Goal: Communication & Community: Share content

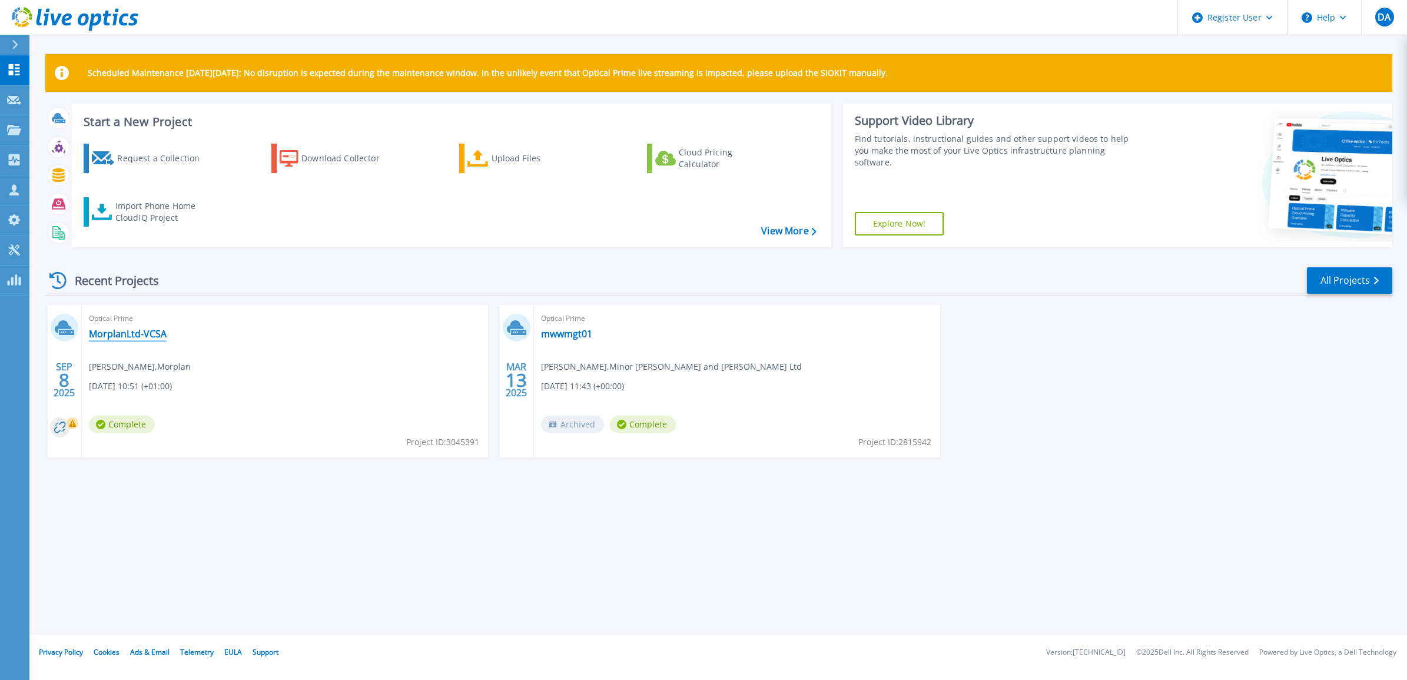
click at [125, 328] on link "MorplanLtd-VCSA" at bounding box center [128, 334] width 78 height 12
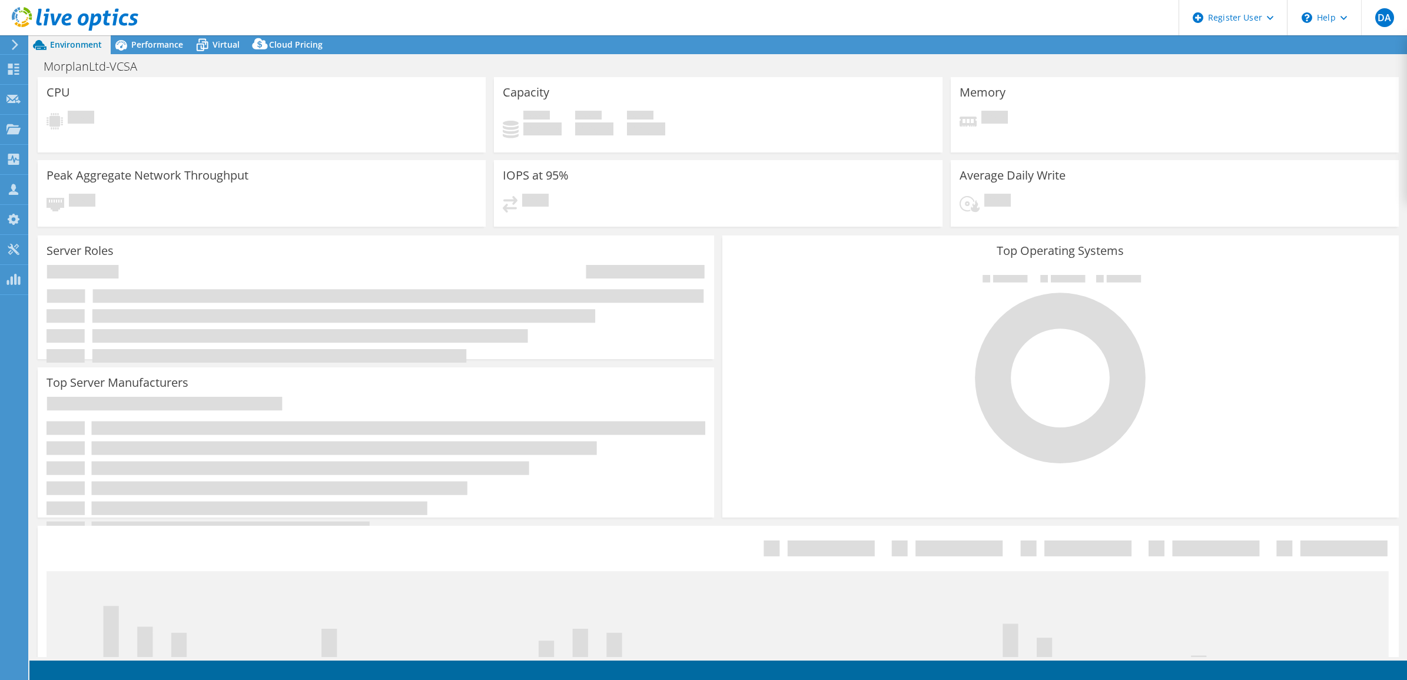
select select "USD"
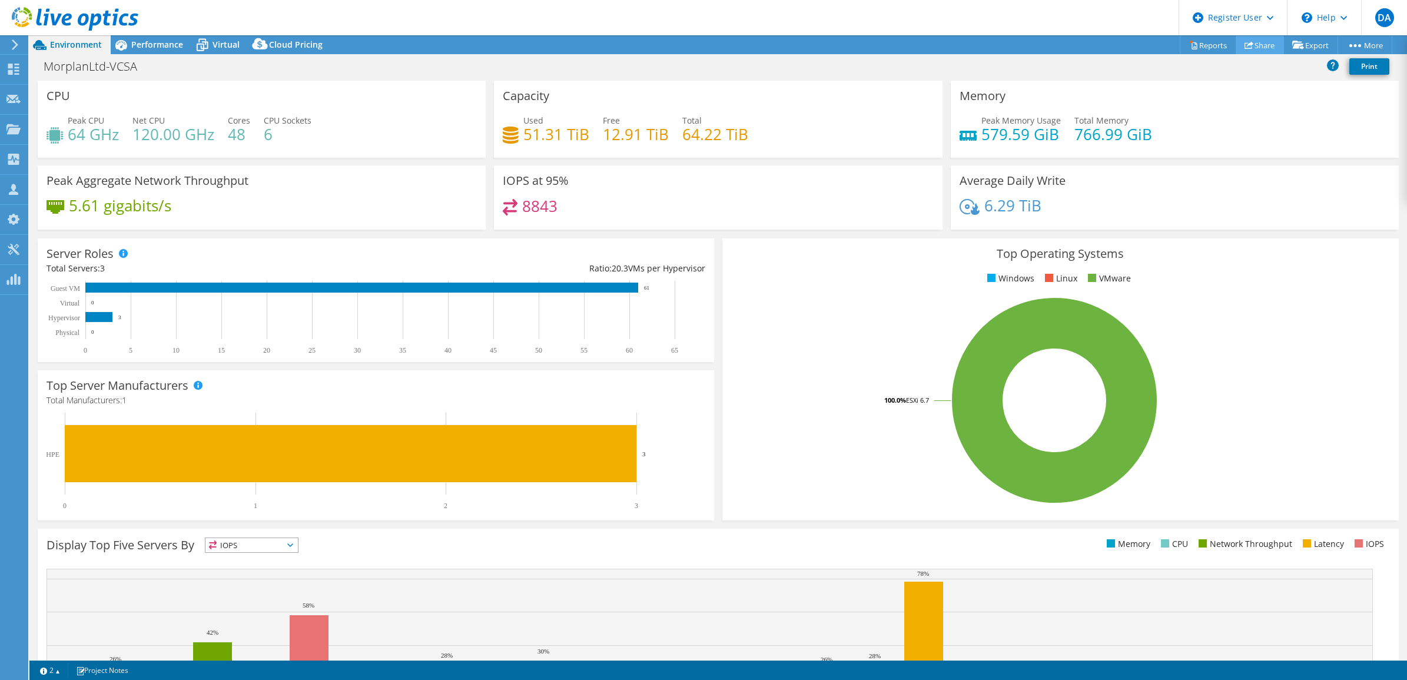
click at [1246, 45] on link "Share" at bounding box center [1259, 45] width 48 height 18
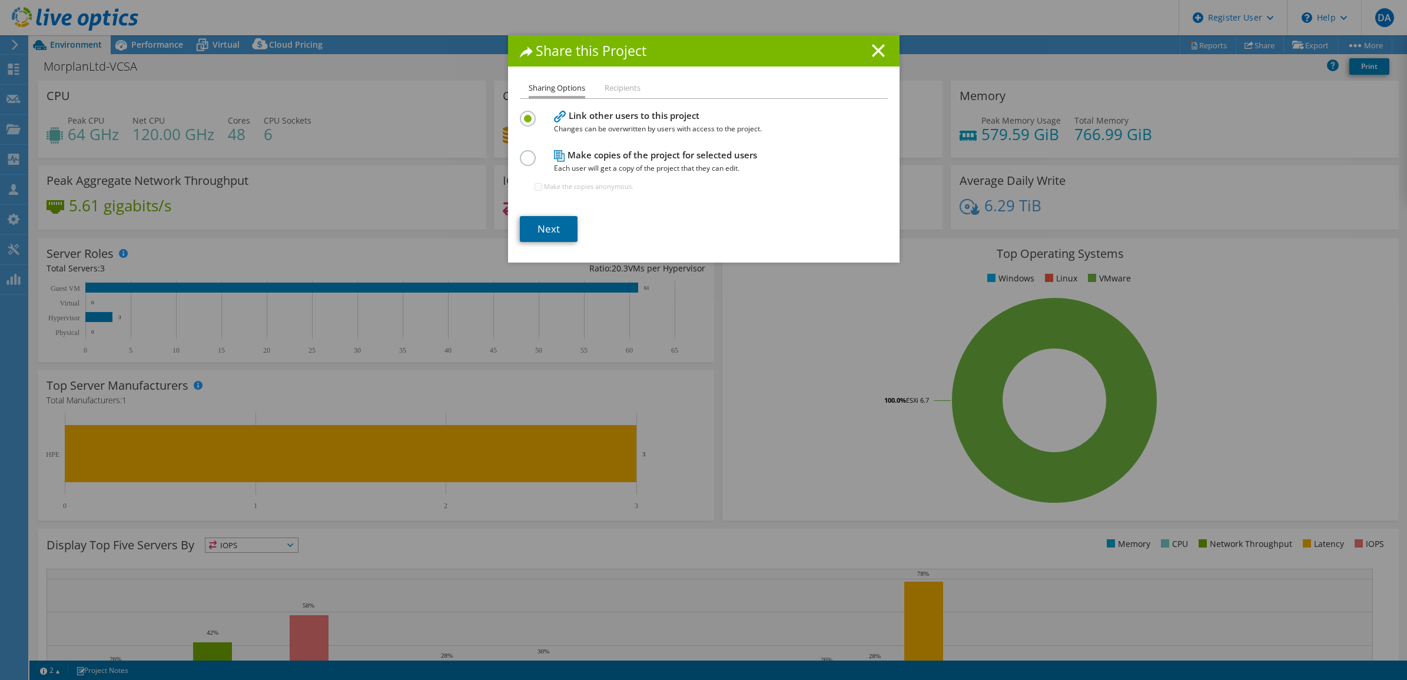
click at [553, 231] on link "Next" at bounding box center [549, 229] width 58 height 26
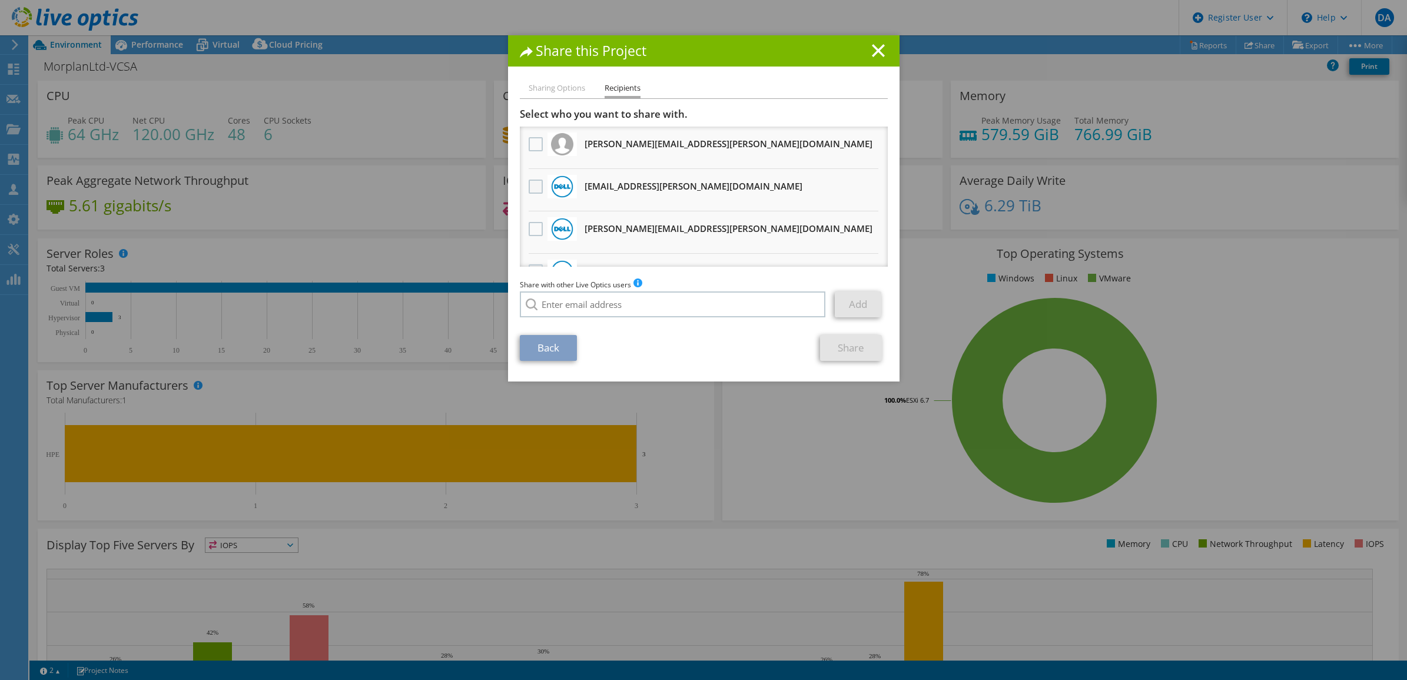
click at [530, 182] on label at bounding box center [537, 187] width 17 height 14
click at [0, 0] on input "checkbox" at bounding box center [0, 0] width 0 height 0
click at [857, 348] on link "Share" at bounding box center [851, 348] width 62 height 26
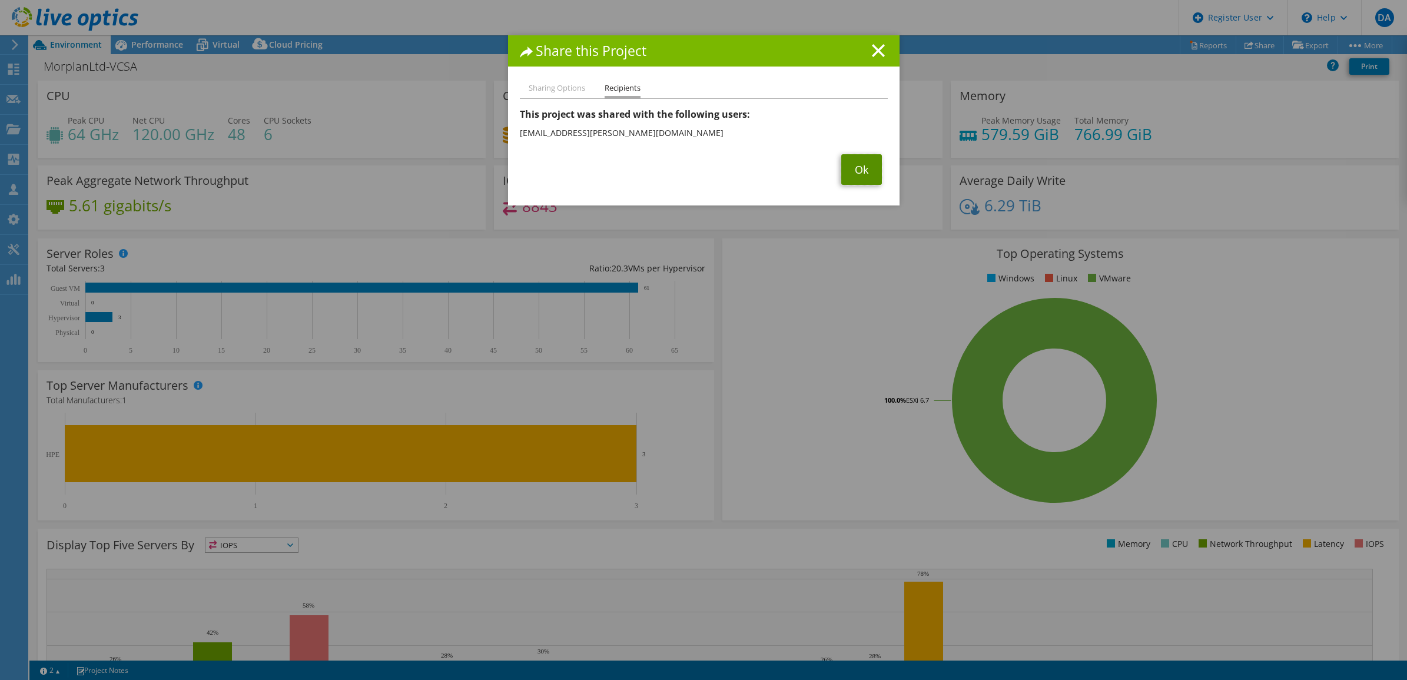
click at [858, 164] on link "Ok" at bounding box center [861, 169] width 41 height 31
